Goal: Task Accomplishment & Management: Complete application form

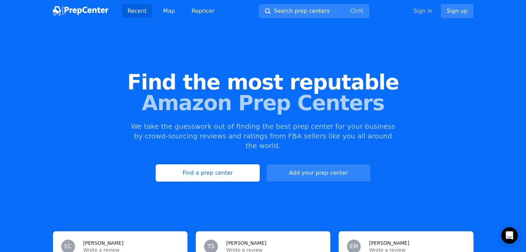
click at [423, 14] on link "Sign in" at bounding box center [422, 11] width 19 height 8
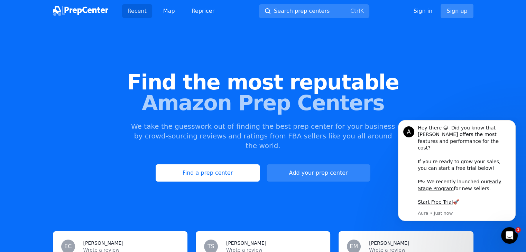
click at [452, 9] on link "Sign up" at bounding box center [456, 11] width 32 height 15
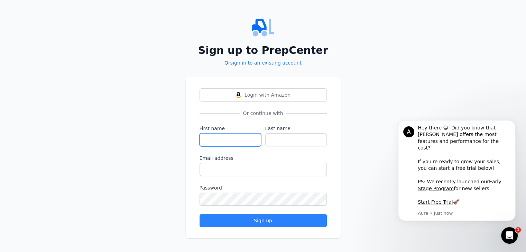
click at [216, 138] on input "First name" at bounding box center [230, 139] width 62 height 13
type input "[PERSON_NAME]"
click at [290, 140] on input "Last name" at bounding box center [296, 139] width 62 height 13
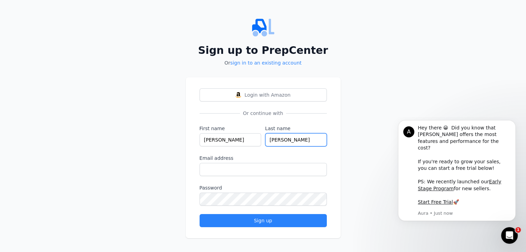
type input "[PERSON_NAME]"
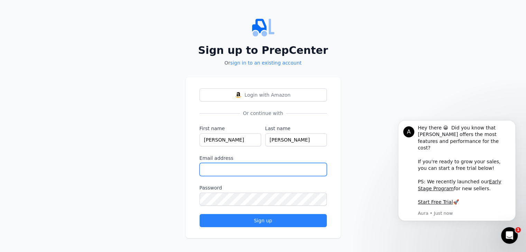
click at [250, 169] on input "Email address" at bounding box center [262, 169] width 127 height 13
type input "[EMAIL_ADDRESS][DOMAIN_NAME]"
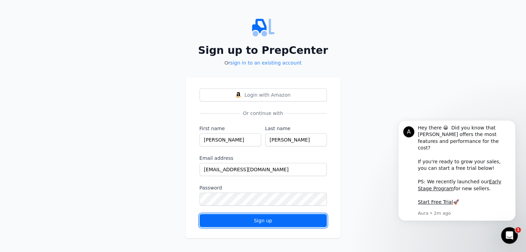
click at [270, 222] on div "Sign up" at bounding box center [262, 220] width 115 height 7
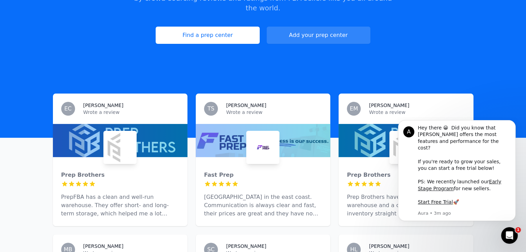
scroll to position [138, 0]
